Goal: Transaction & Acquisition: Subscribe to service/newsletter

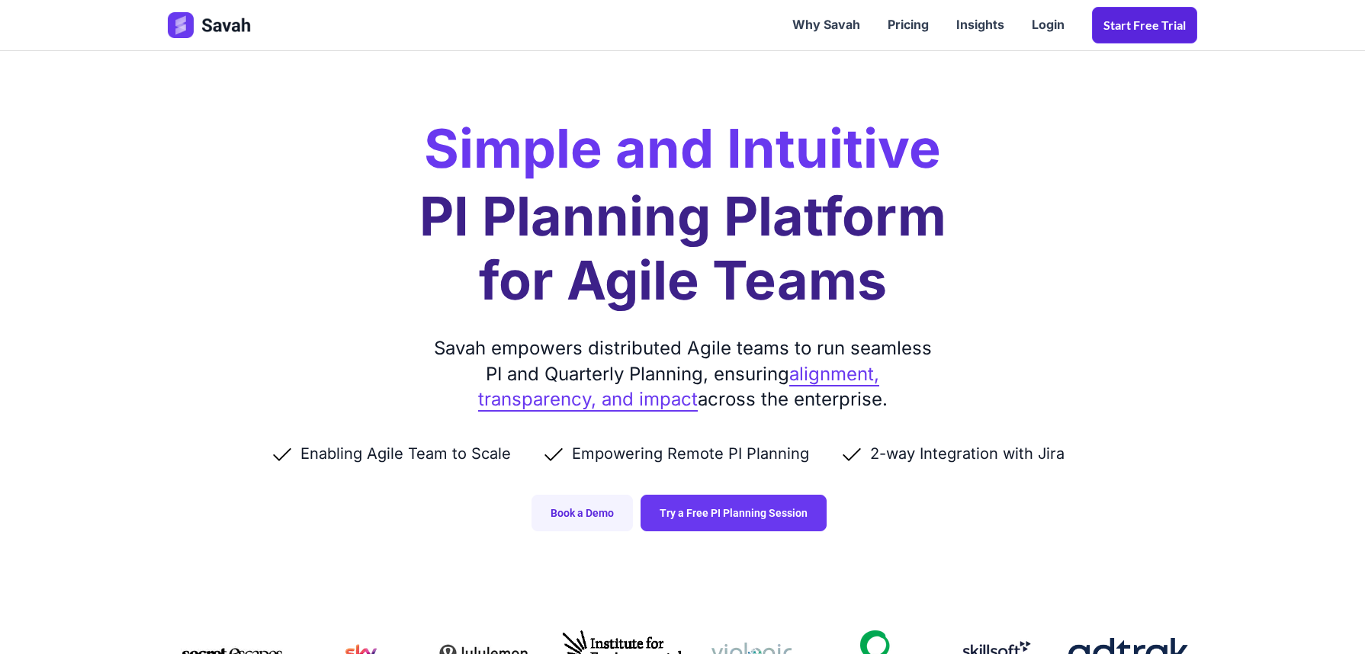
click at [1140, 24] on link "Start Free trial" at bounding box center [1144, 25] width 105 height 37
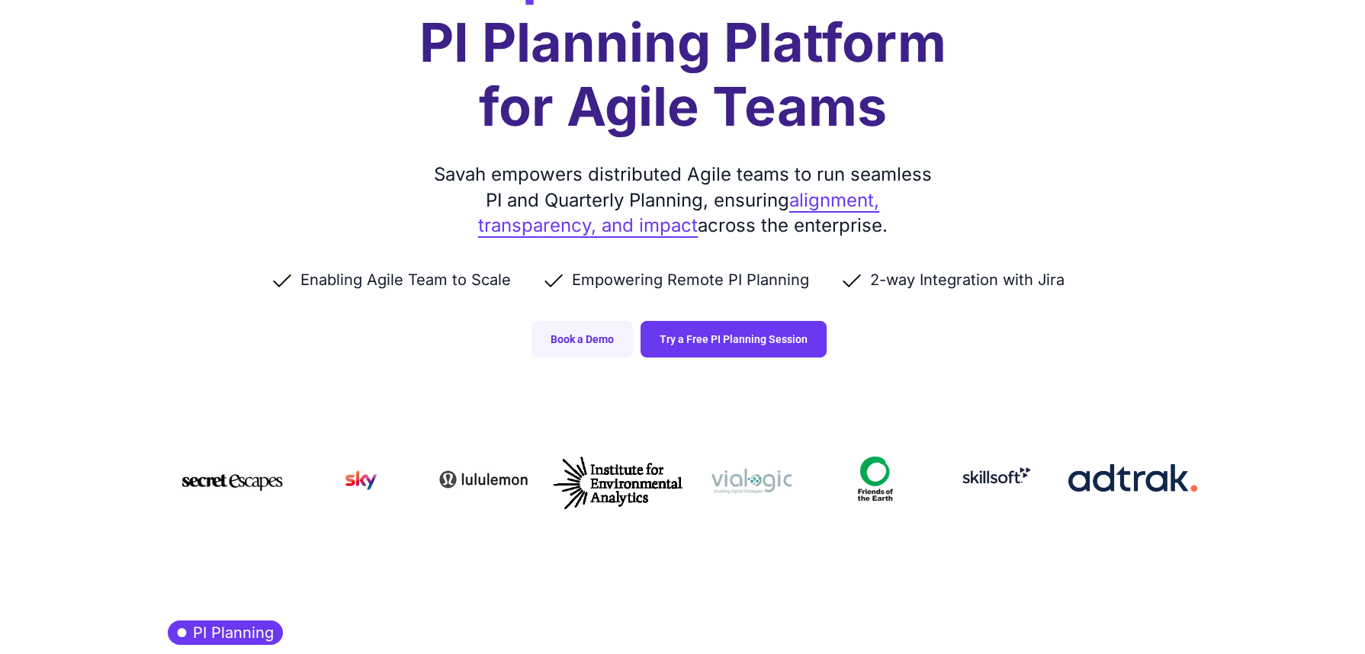
scroll to position [178, 0]
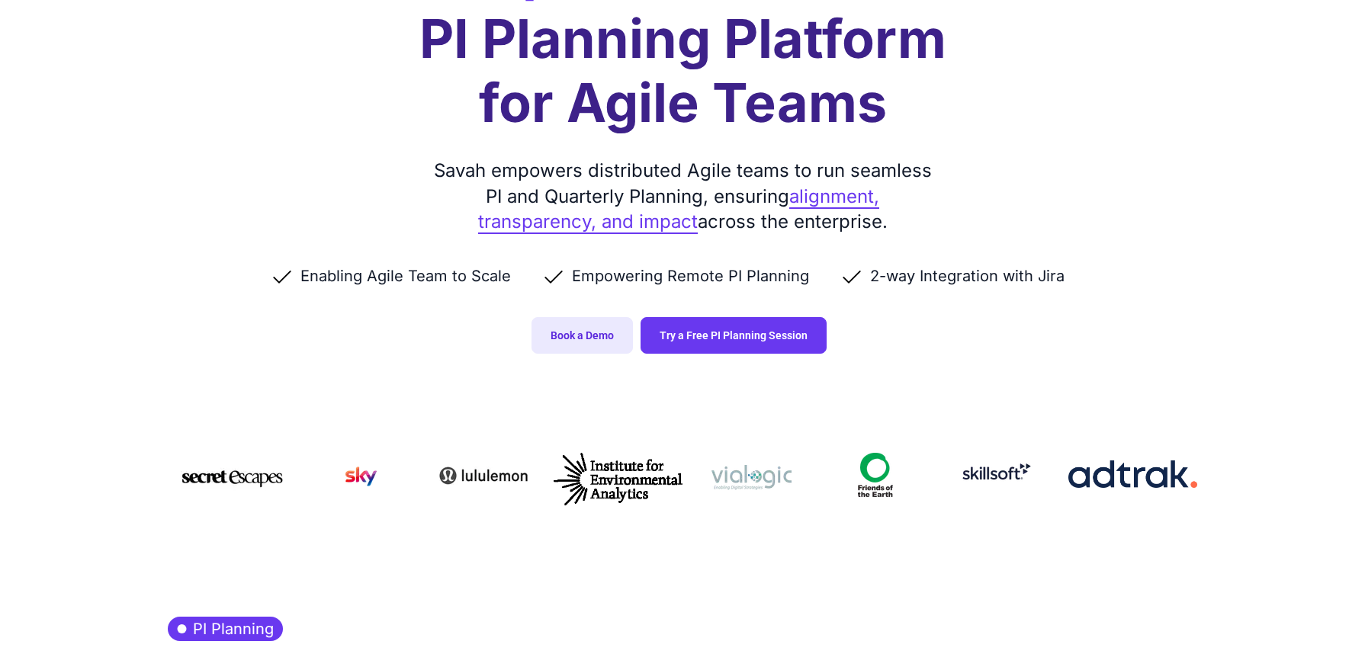
click at [582, 328] on link "Book a Demo" at bounding box center [581, 335] width 101 height 37
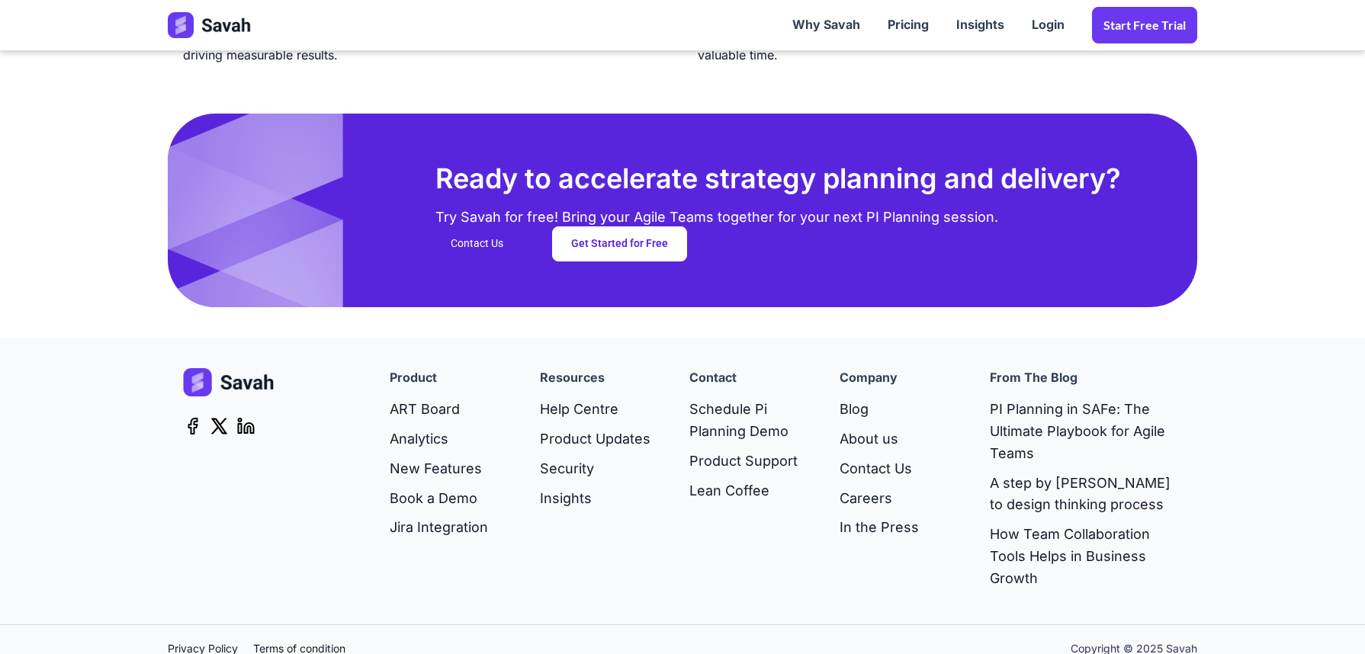
scroll to position [3950, 0]
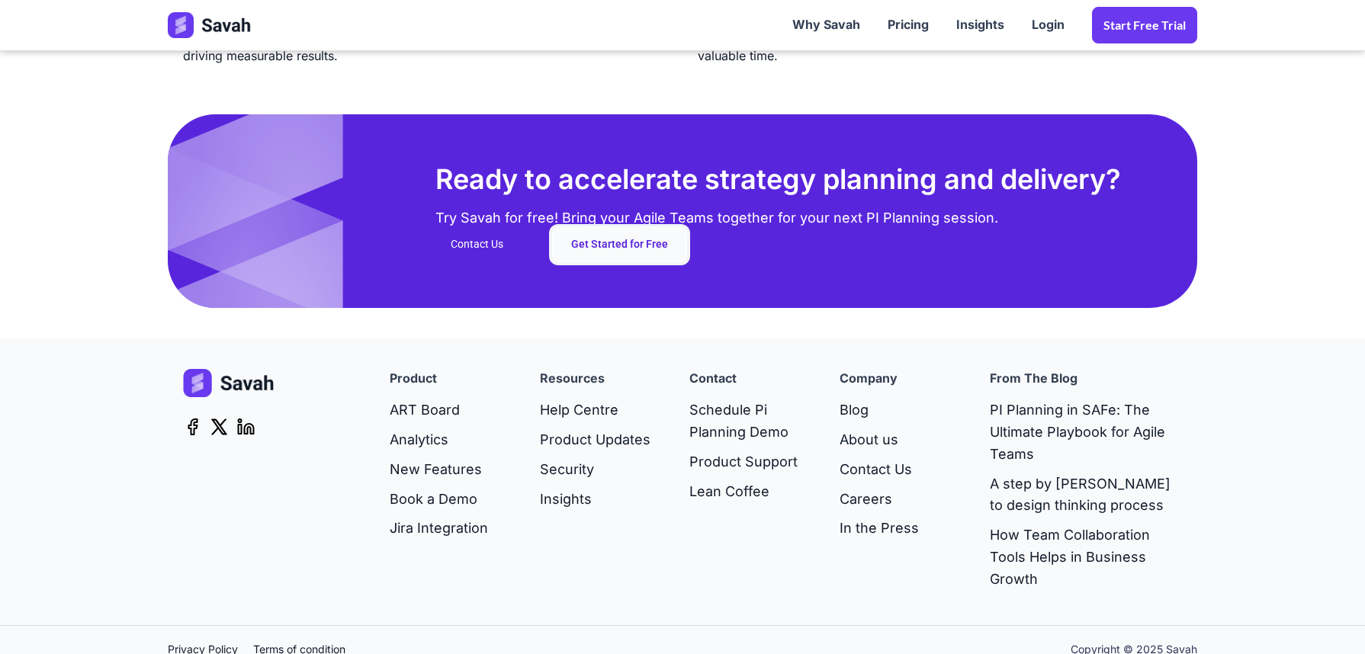
click at [592, 256] on link "Get Started for Free" at bounding box center [619, 244] width 135 height 35
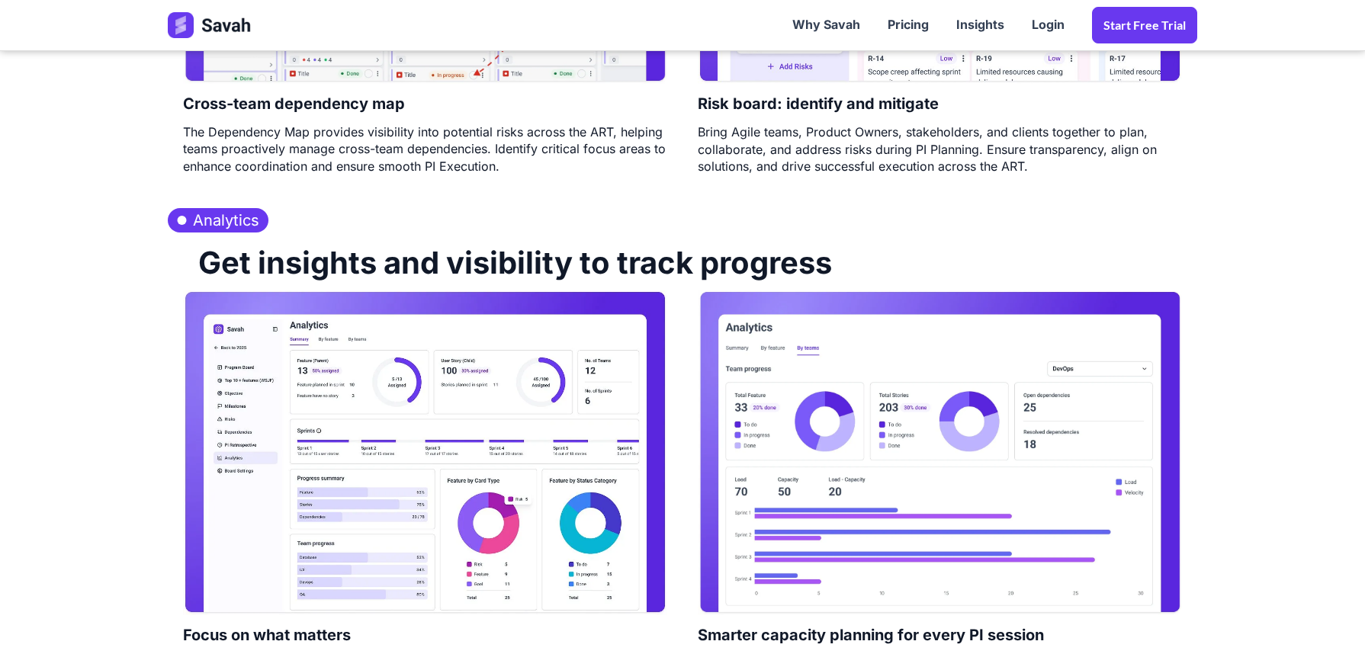
scroll to position [2060, 0]
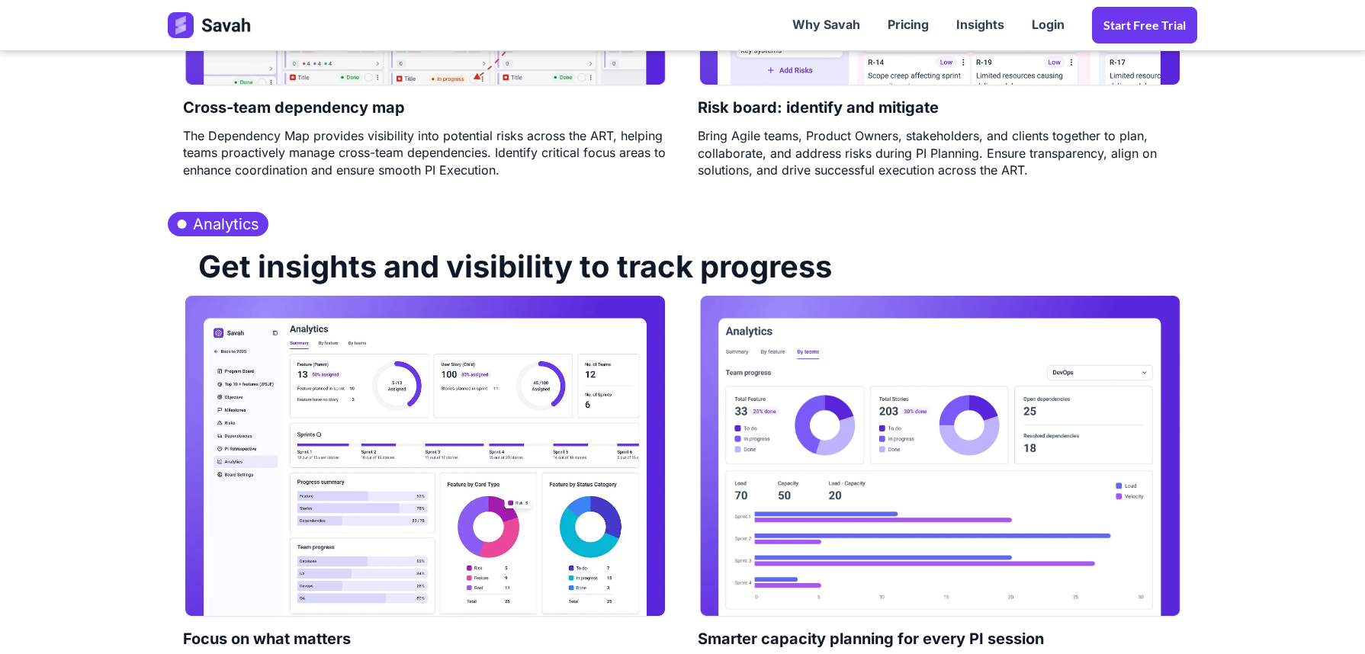
click at [231, 220] on h3 "Analytics" at bounding box center [218, 224] width 101 height 24
click at [214, 226] on h3 "Analytics" at bounding box center [218, 224] width 101 height 24
click at [342, 445] on img at bounding box center [425, 456] width 484 height 324
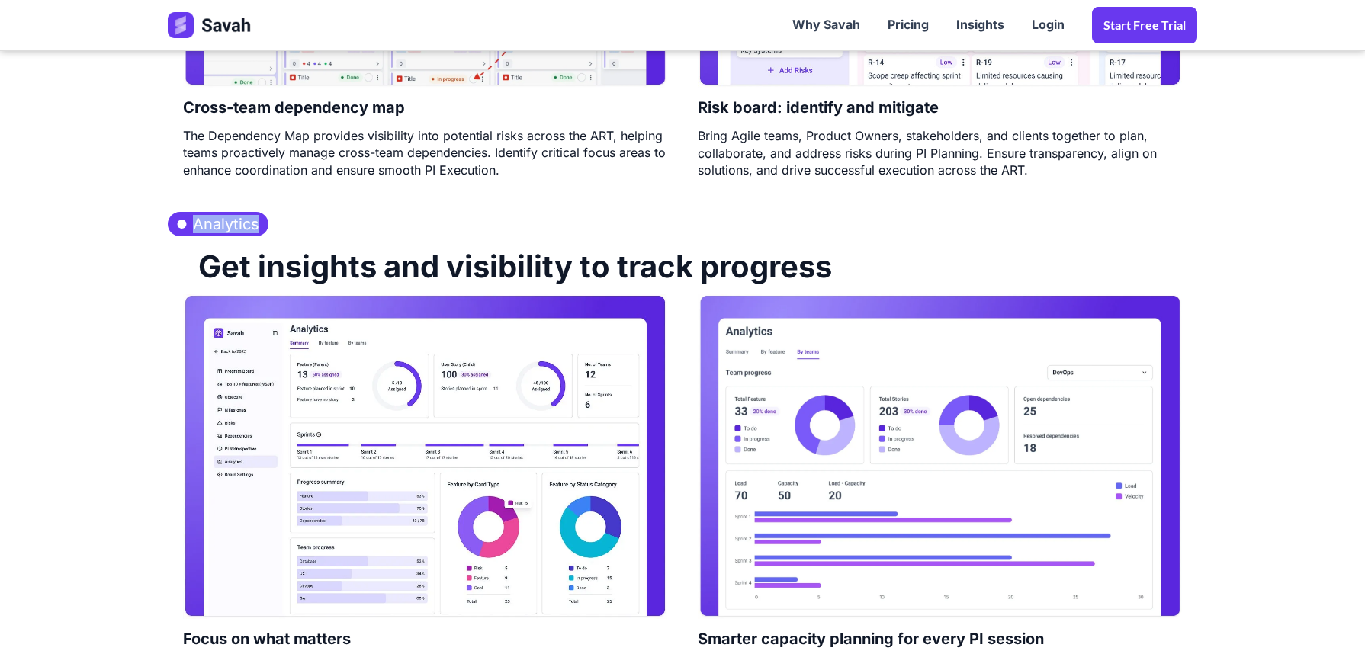
click at [519, 280] on h2 "Get insights and visibility to track progress" at bounding box center [507, 265] width 649 height 58
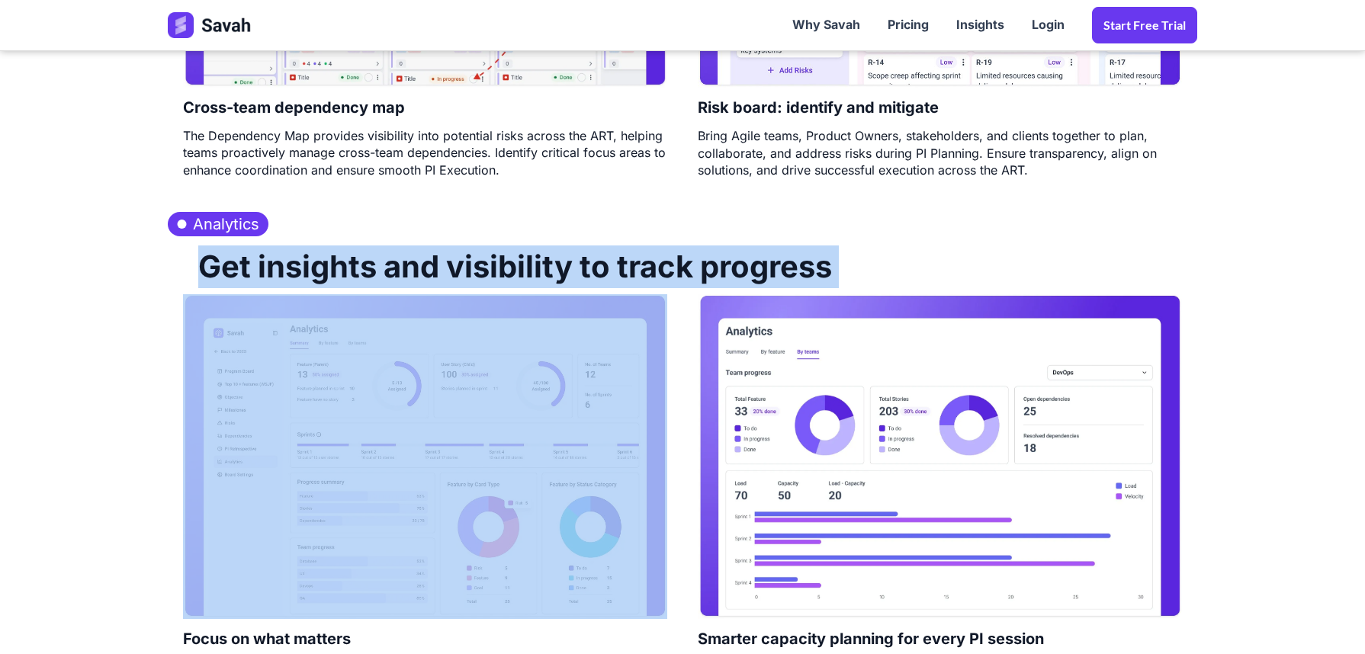
click at [519, 280] on h2 "Get insights and visibility to track progress" at bounding box center [507, 265] width 649 height 58
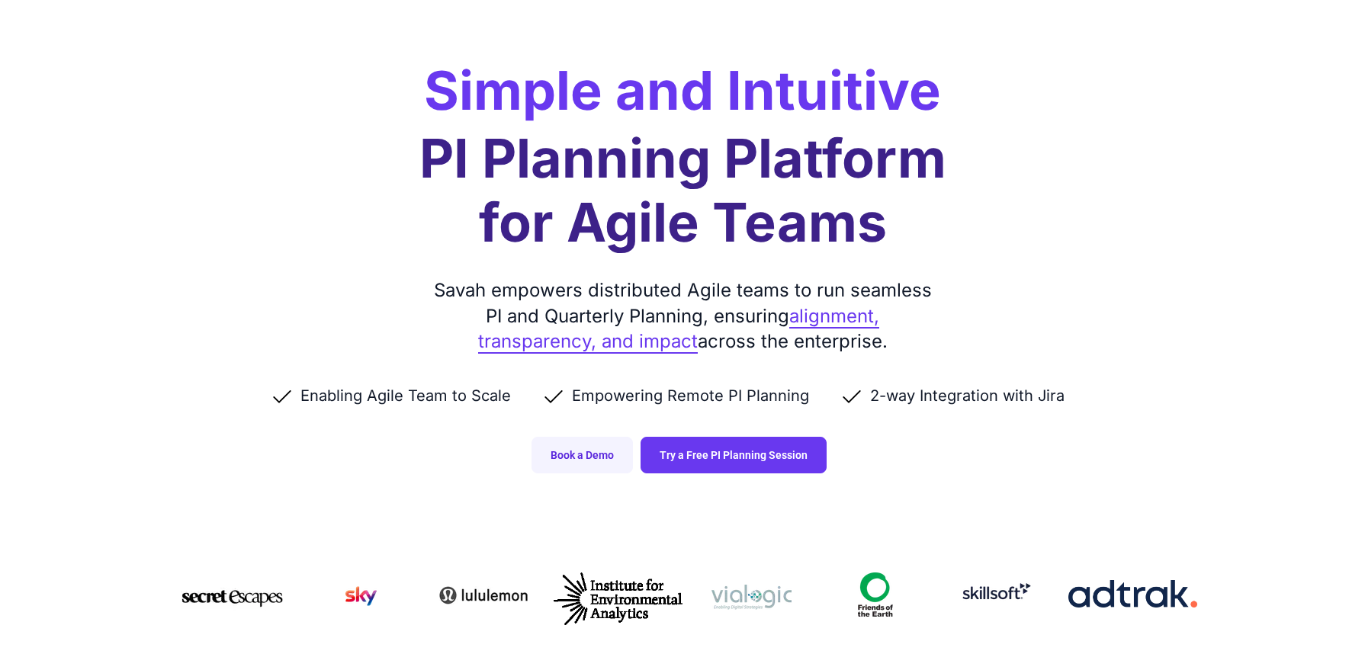
scroll to position [53, 0]
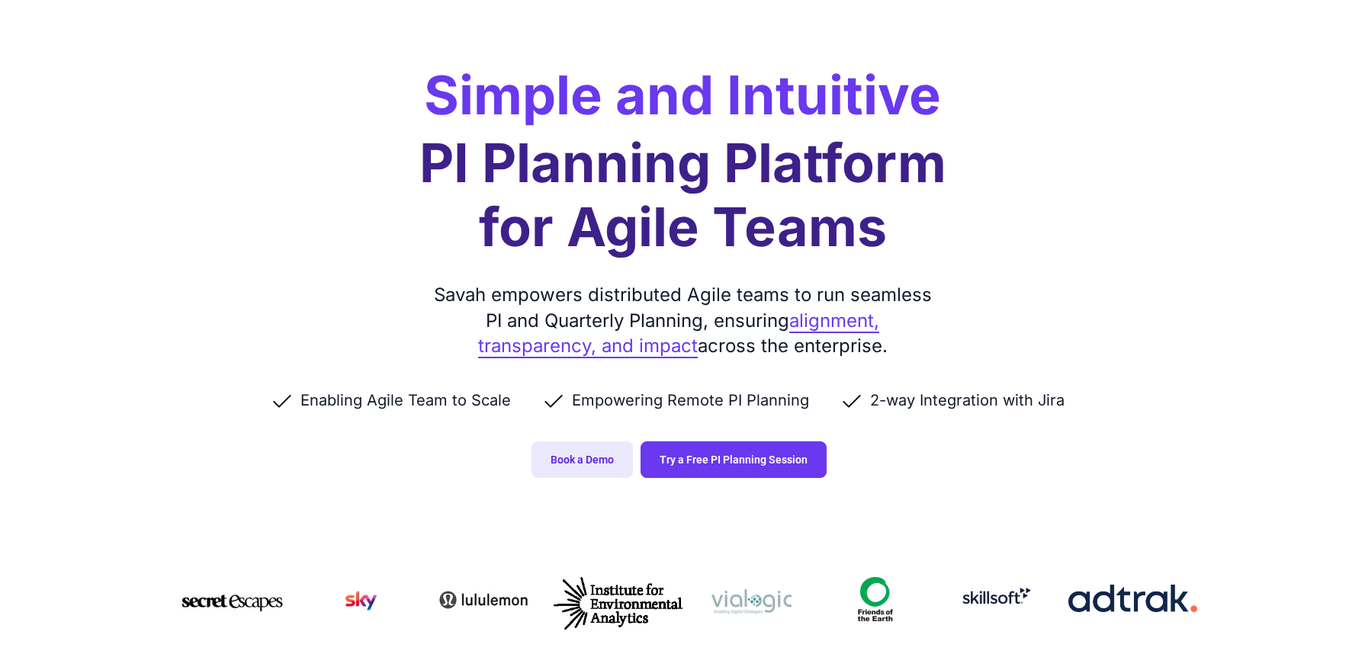
click at [577, 459] on link "Book a Demo" at bounding box center [581, 459] width 101 height 37
click at [721, 470] on link "Try a Free PI Planning Session" at bounding box center [734, 459] width 186 height 37
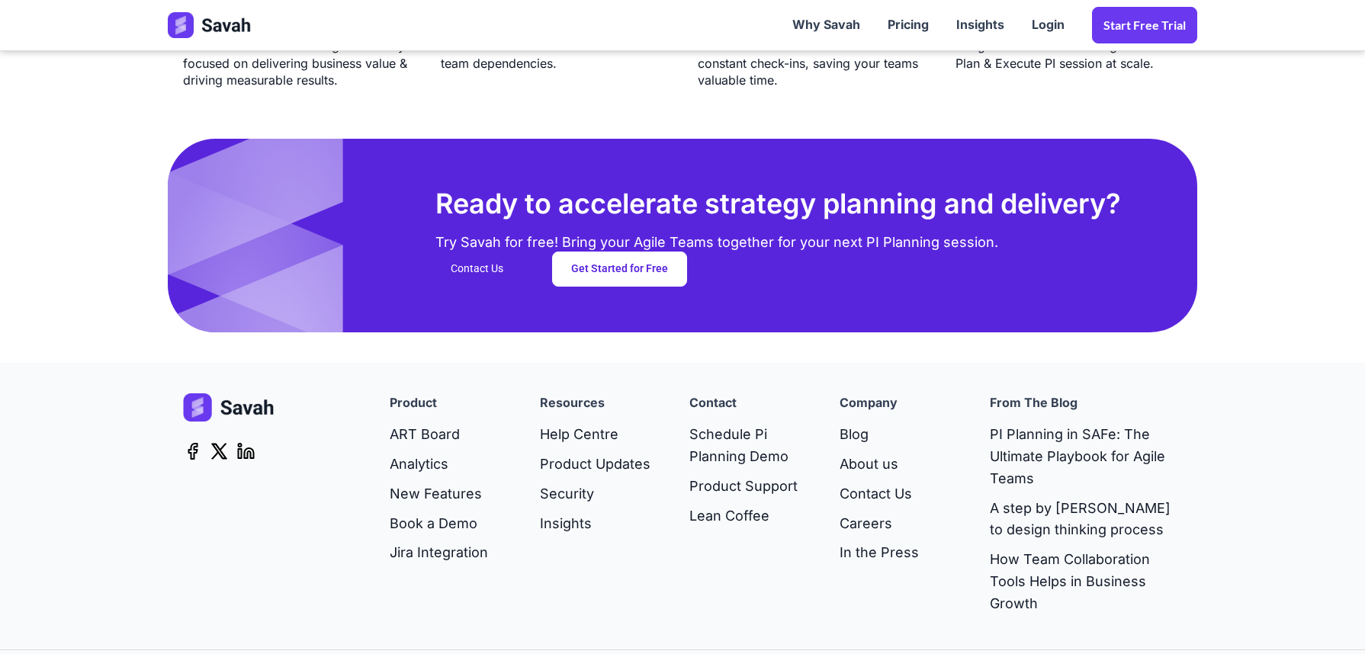
scroll to position [3973, 0]
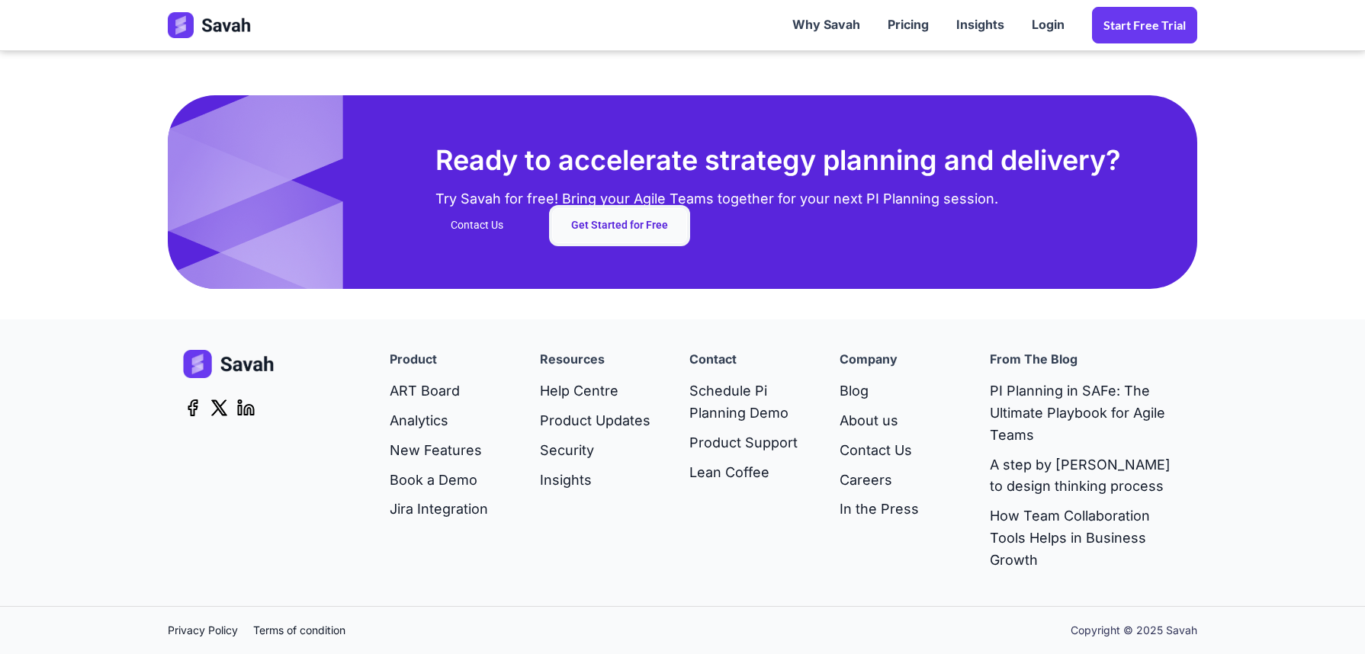
click at [630, 230] on link "Get Started for Free" at bounding box center [619, 225] width 135 height 35
click at [603, 241] on link "Get Started for Free" at bounding box center [619, 225] width 135 height 35
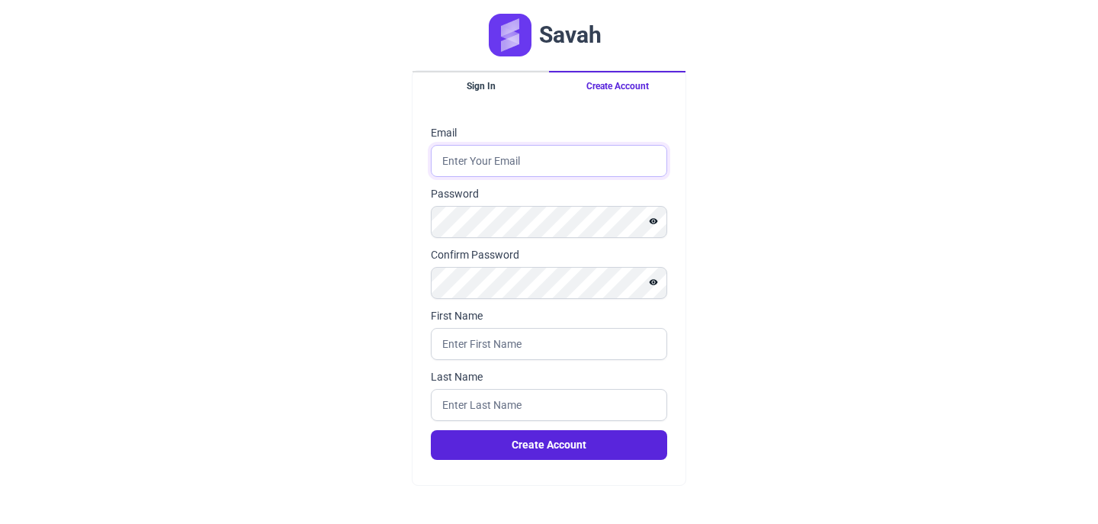
click at [493, 156] on input "Email" at bounding box center [549, 161] width 236 height 32
click at [471, 157] on input "Email" at bounding box center [549, 161] width 236 height 32
click at [480, 80] on button "Sign In" at bounding box center [481, 85] width 136 height 29
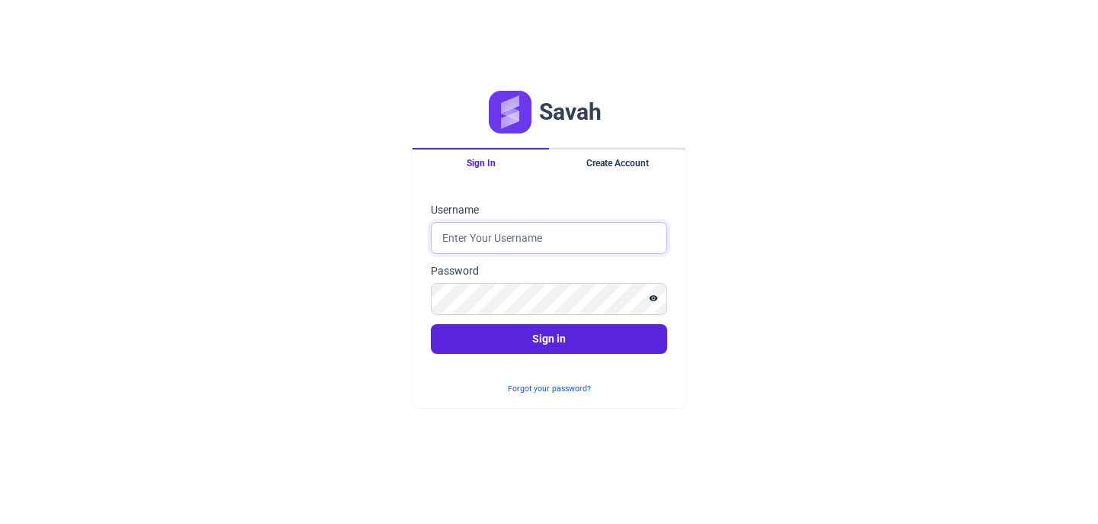
type input "[EMAIL_ADDRESS][DOMAIN_NAME]"
click at [654, 301] on icon "Show password" at bounding box center [653, 298] width 9 height 9
